Goal: Transaction & Acquisition: Purchase product/service

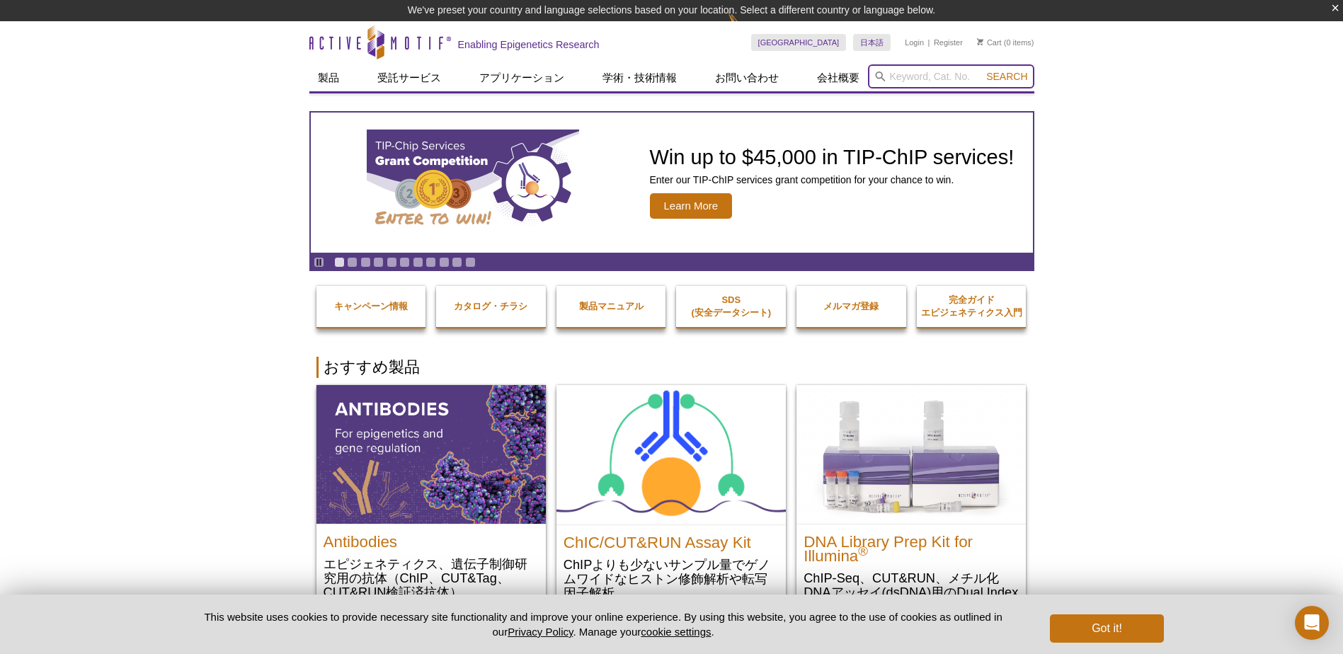
click at [915, 75] on input "search" at bounding box center [951, 76] width 166 height 24
paste input "121019779"
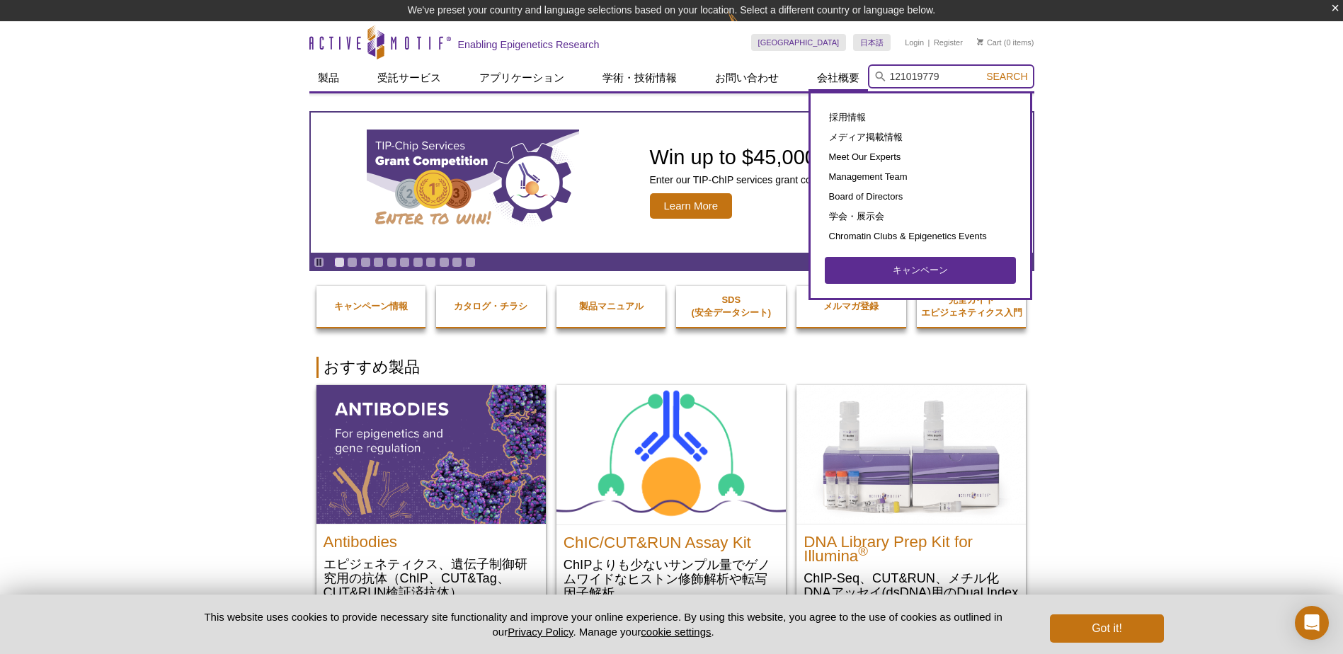
drag, startPoint x: 951, startPoint y: 80, endPoint x: 851, endPoint y: 70, distance: 101.0
click at [851, 70] on div "製品 ChIPアッセイ ChIP アクセサリー製品 ChIPキット ChIP-Validated Antibodies Sonicators CUT&Tag-…" at bounding box center [671, 77] width 725 height 27
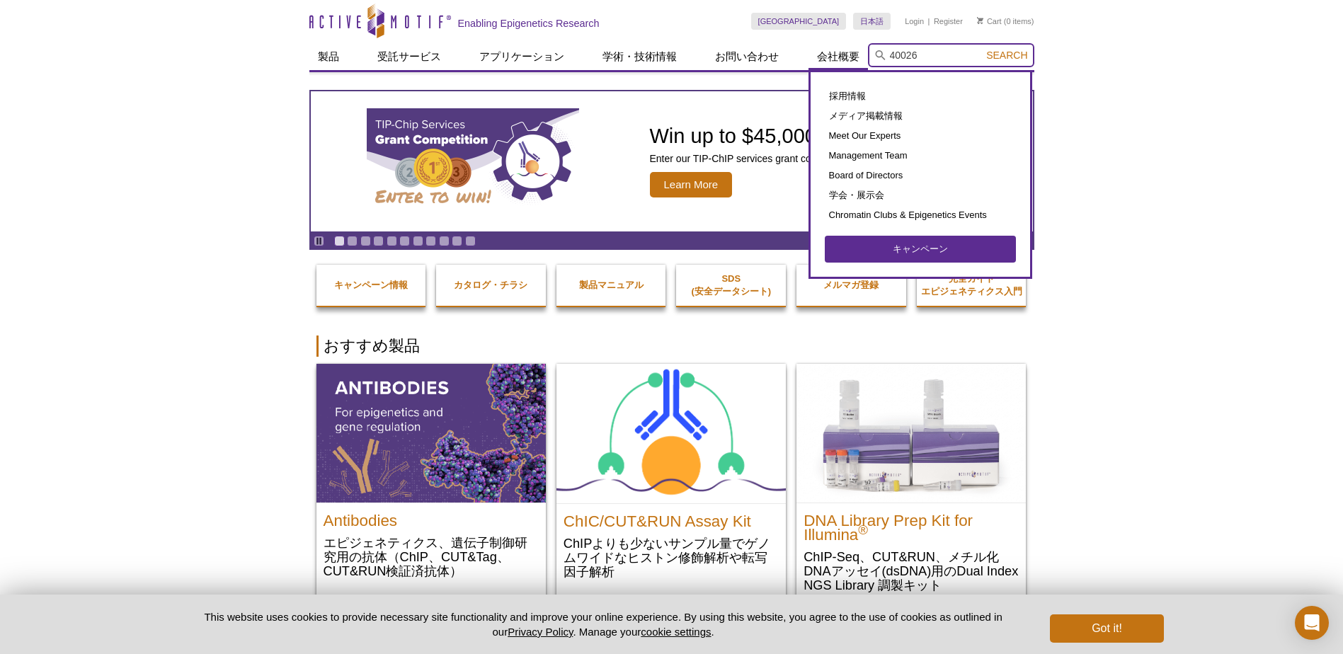
type input "40026"
click at [982, 49] on button "Search" at bounding box center [1007, 55] width 50 height 13
